Goal: Entertainment & Leisure: Browse casually

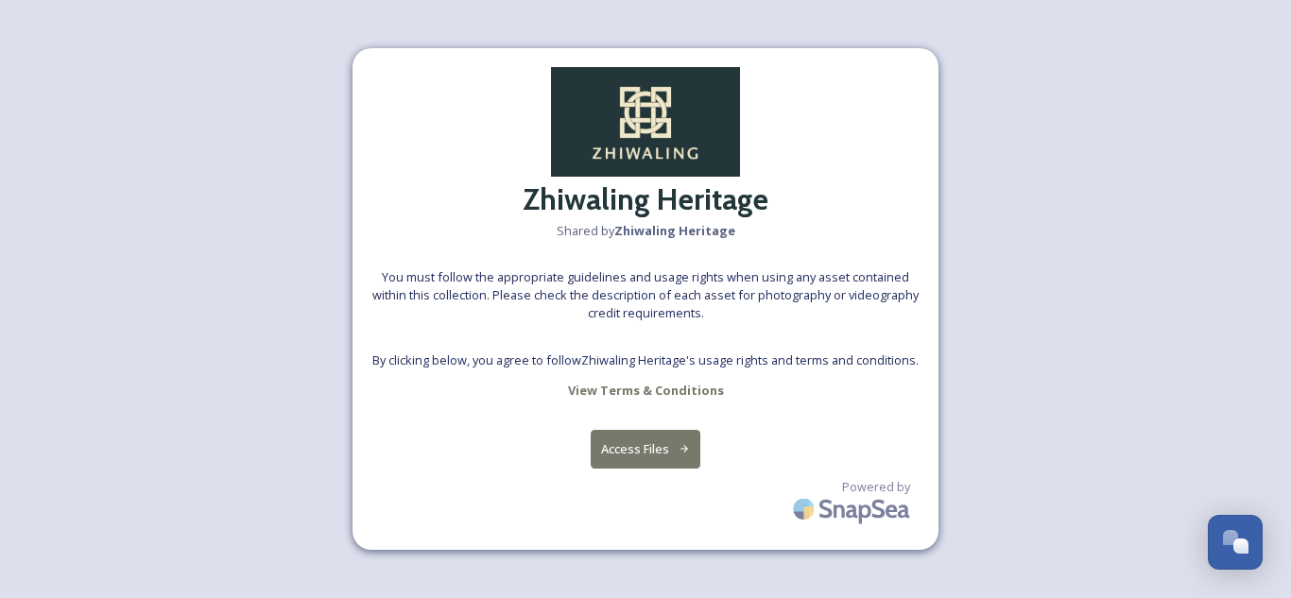
click at [660, 446] on button "Access Files" at bounding box center [646, 449] width 111 height 39
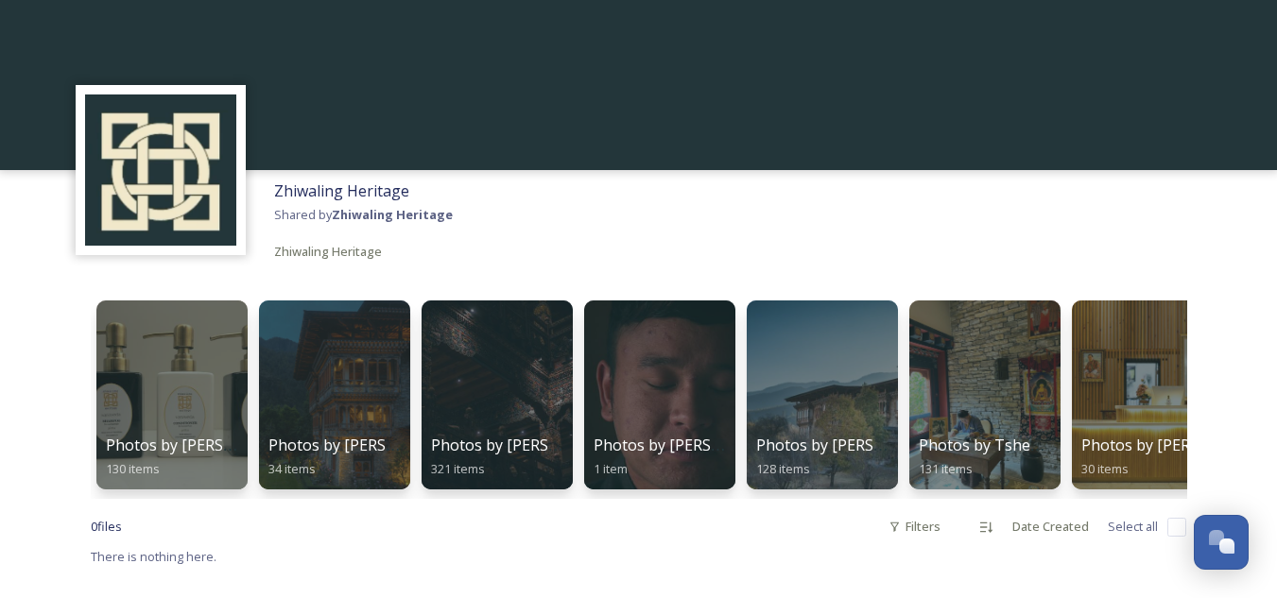
scroll to position [83, 0]
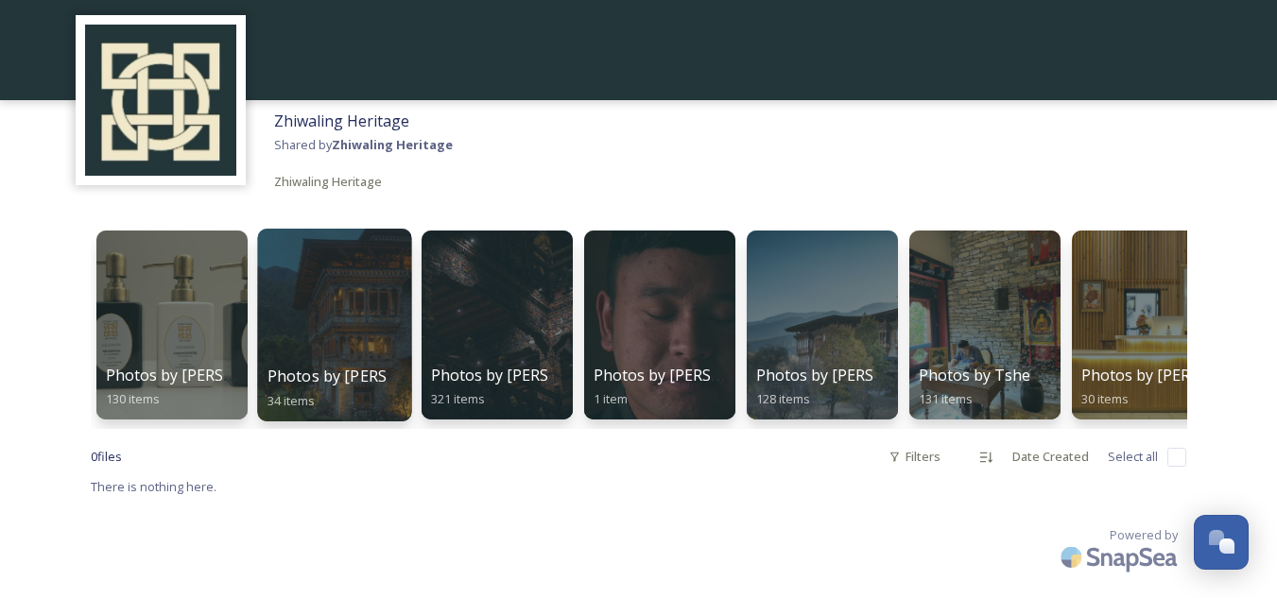
click at [397, 312] on div at bounding box center [334, 325] width 154 height 193
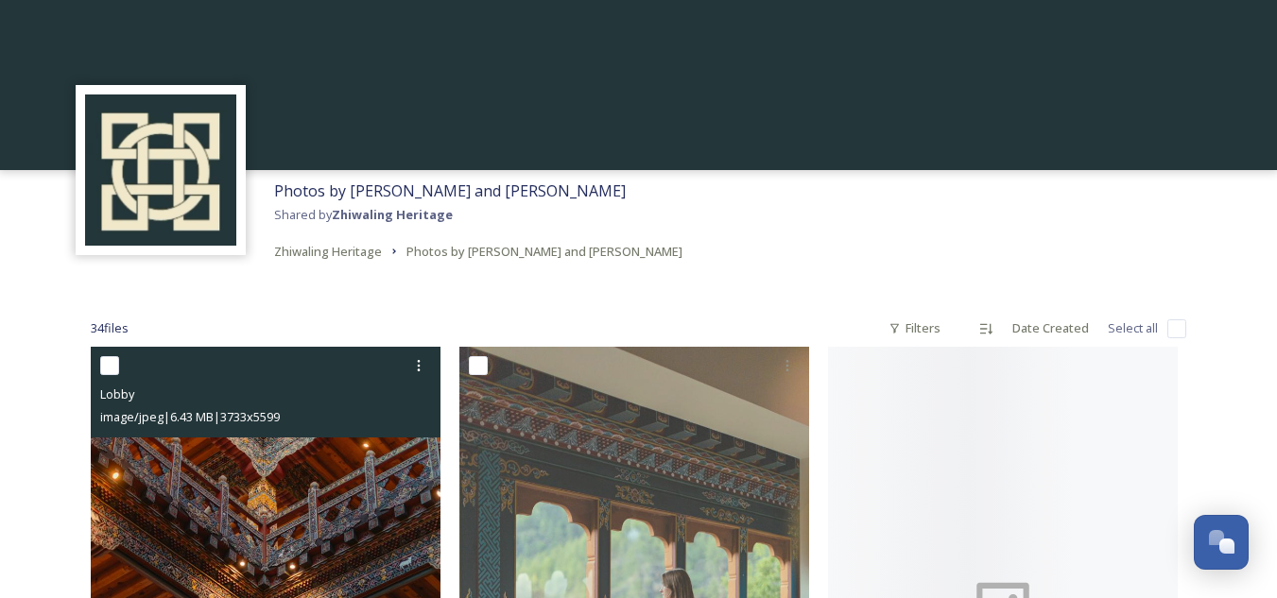
click at [351, 461] on img at bounding box center [266, 609] width 350 height 525
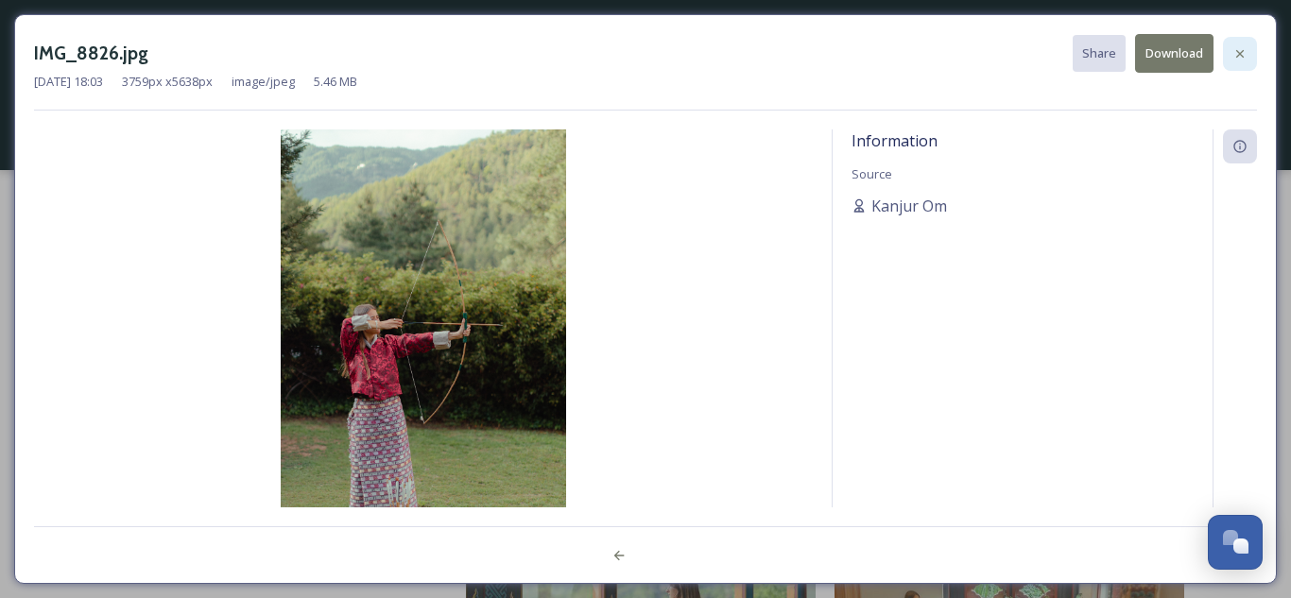
click at [1242, 54] on icon at bounding box center [1240, 53] width 15 height 15
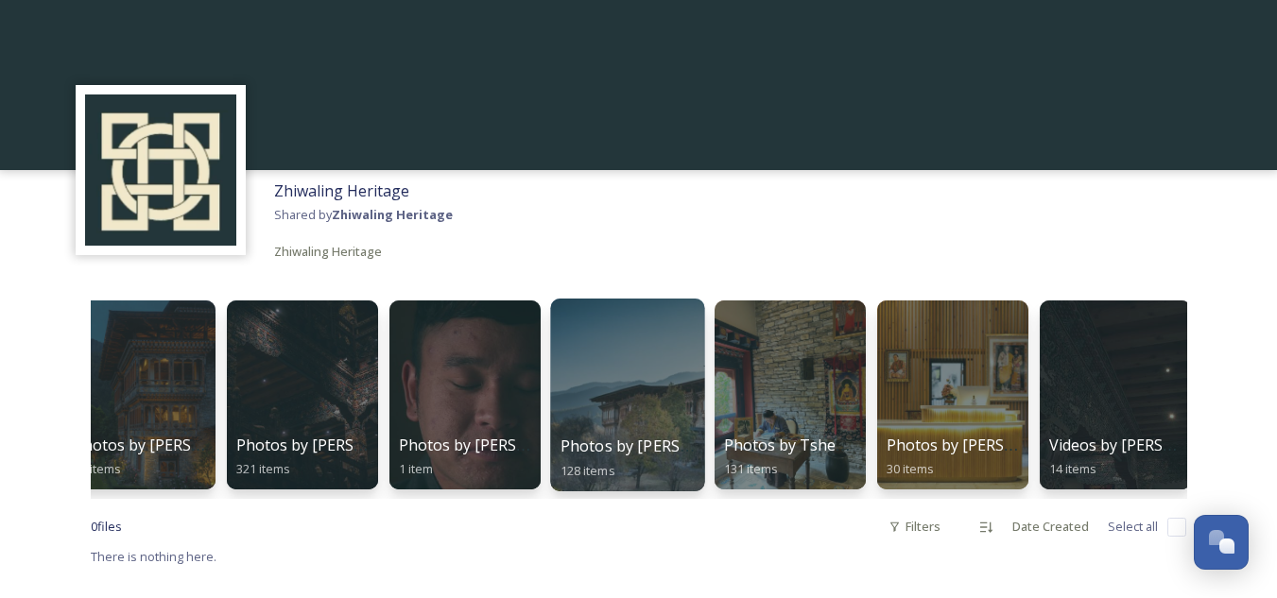
scroll to position [0, 204]
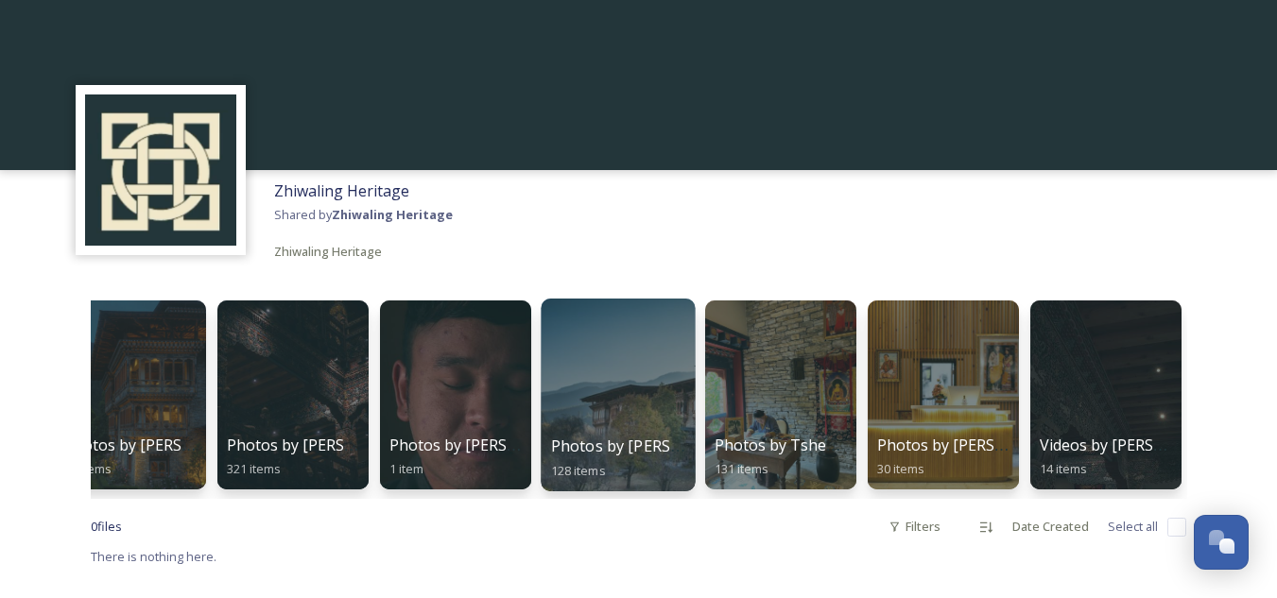
click at [641, 406] on div at bounding box center [618, 395] width 154 height 193
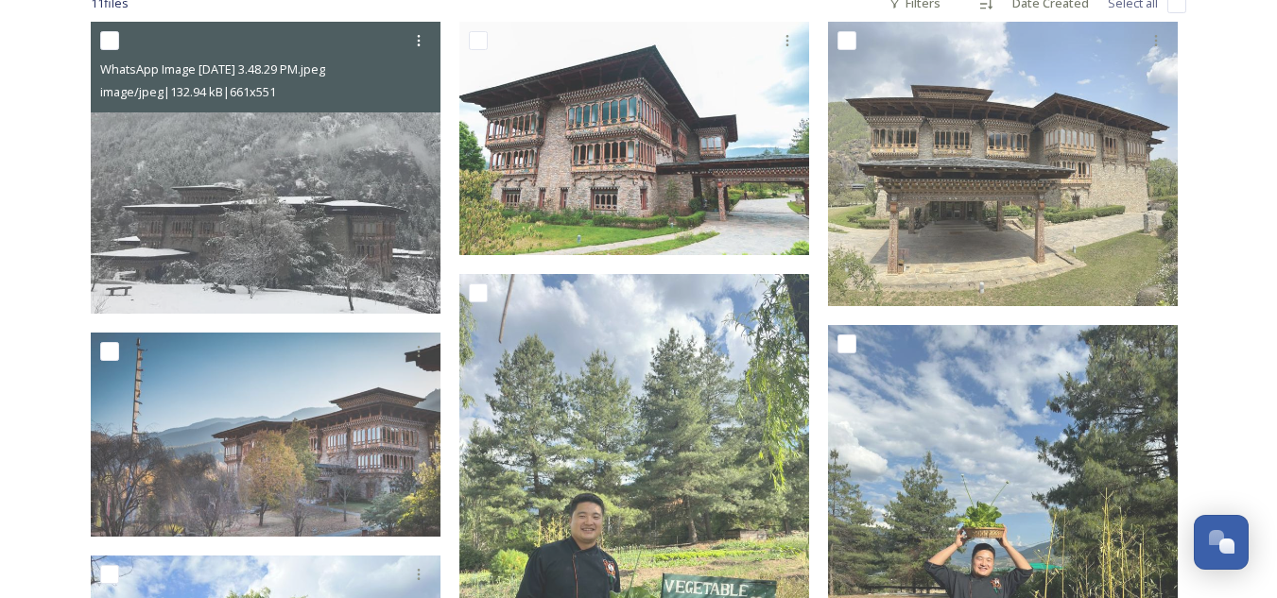
scroll to position [526, 0]
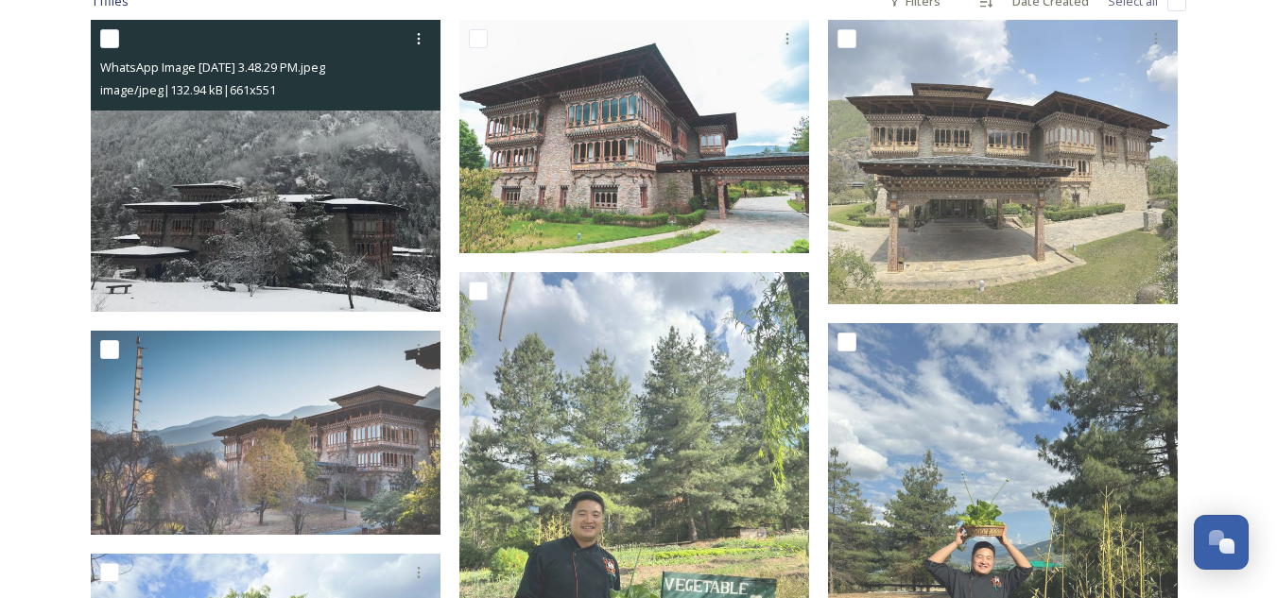
click at [287, 258] on img at bounding box center [266, 165] width 350 height 291
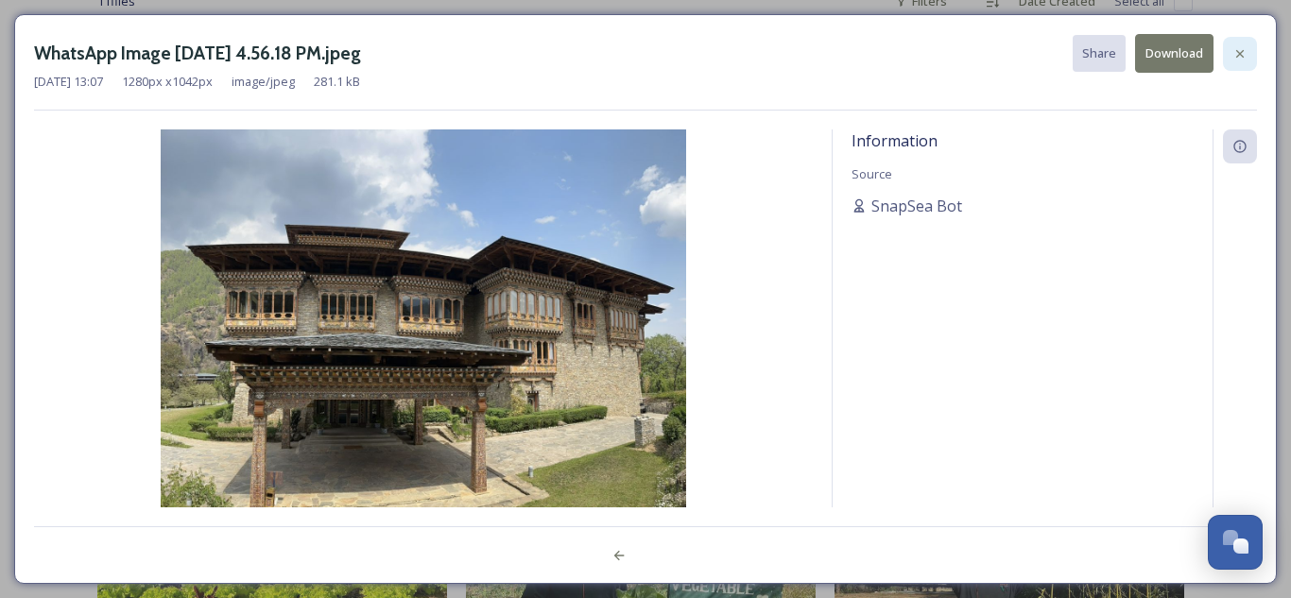
click at [1248, 55] on div at bounding box center [1240, 54] width 34 height 34
